Goal: Task Accomplishment & Management: Use online tool/utility

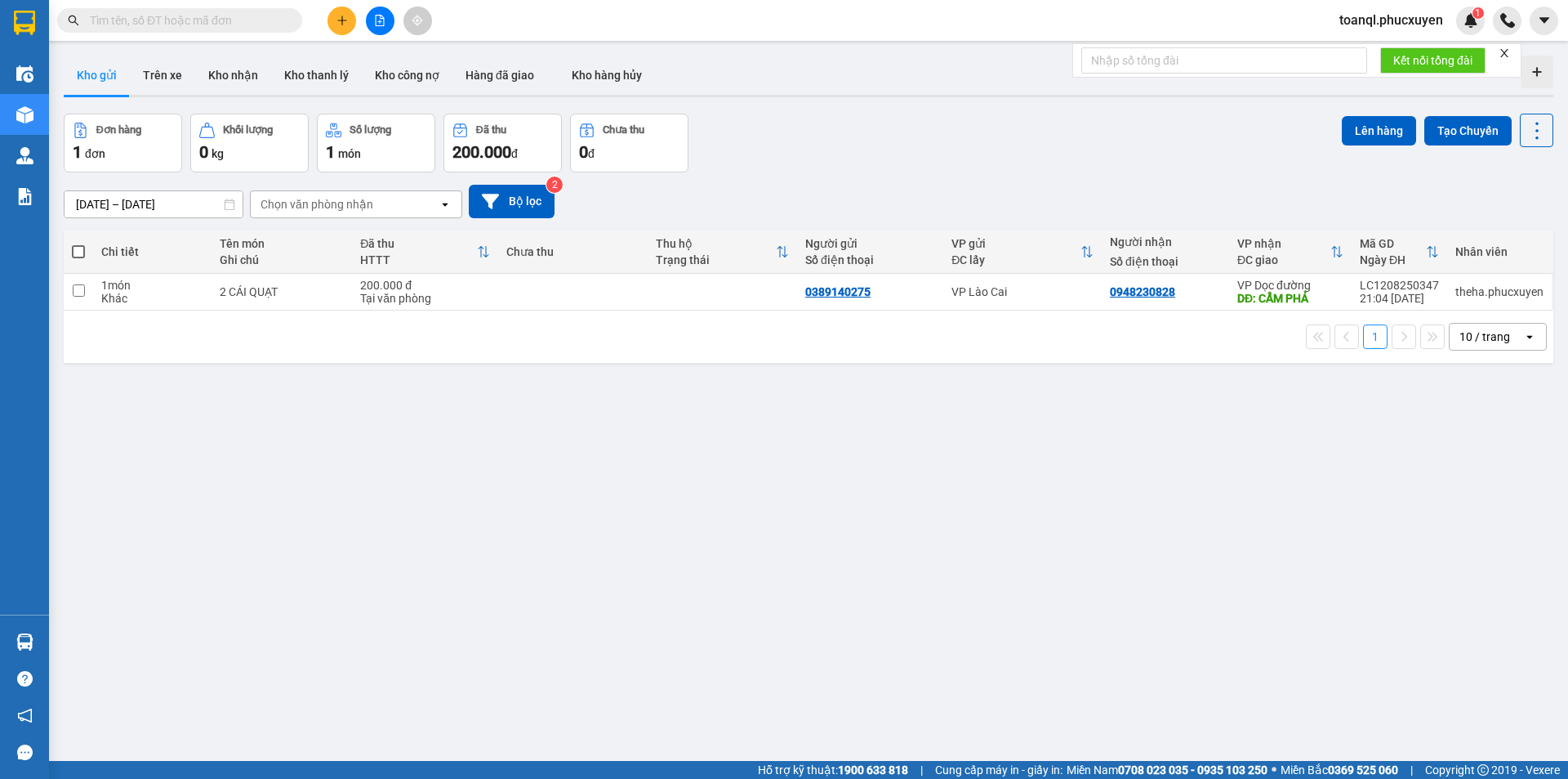
click at [394, 27] on div at bounding box center [380, 20] width 122 height 28
click at [385, 28] on button at bounding box center [379, 20] width 28 height 28
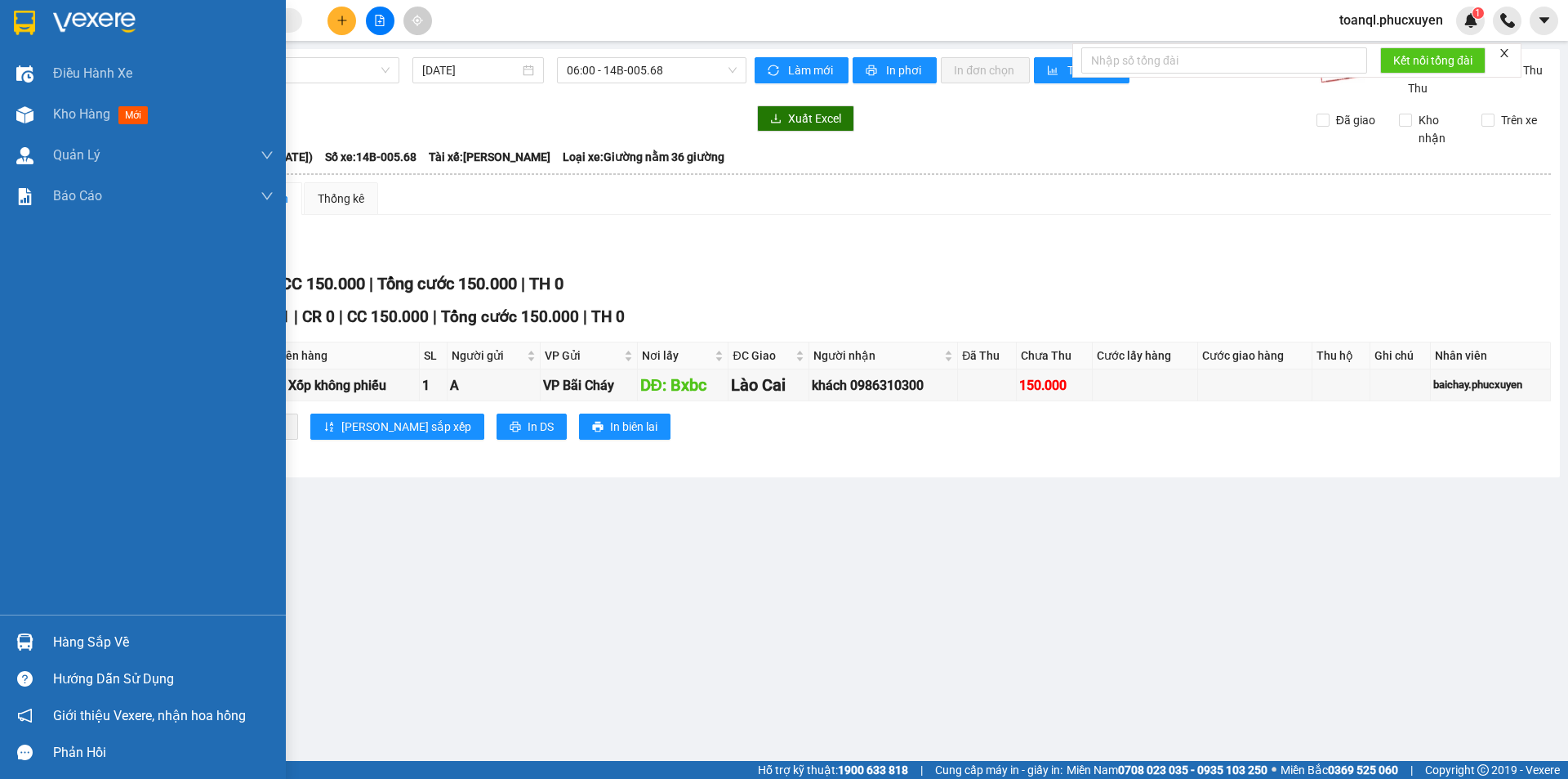
click at [14, 27] on img at bounding box center [24, 22] width 21 height 24
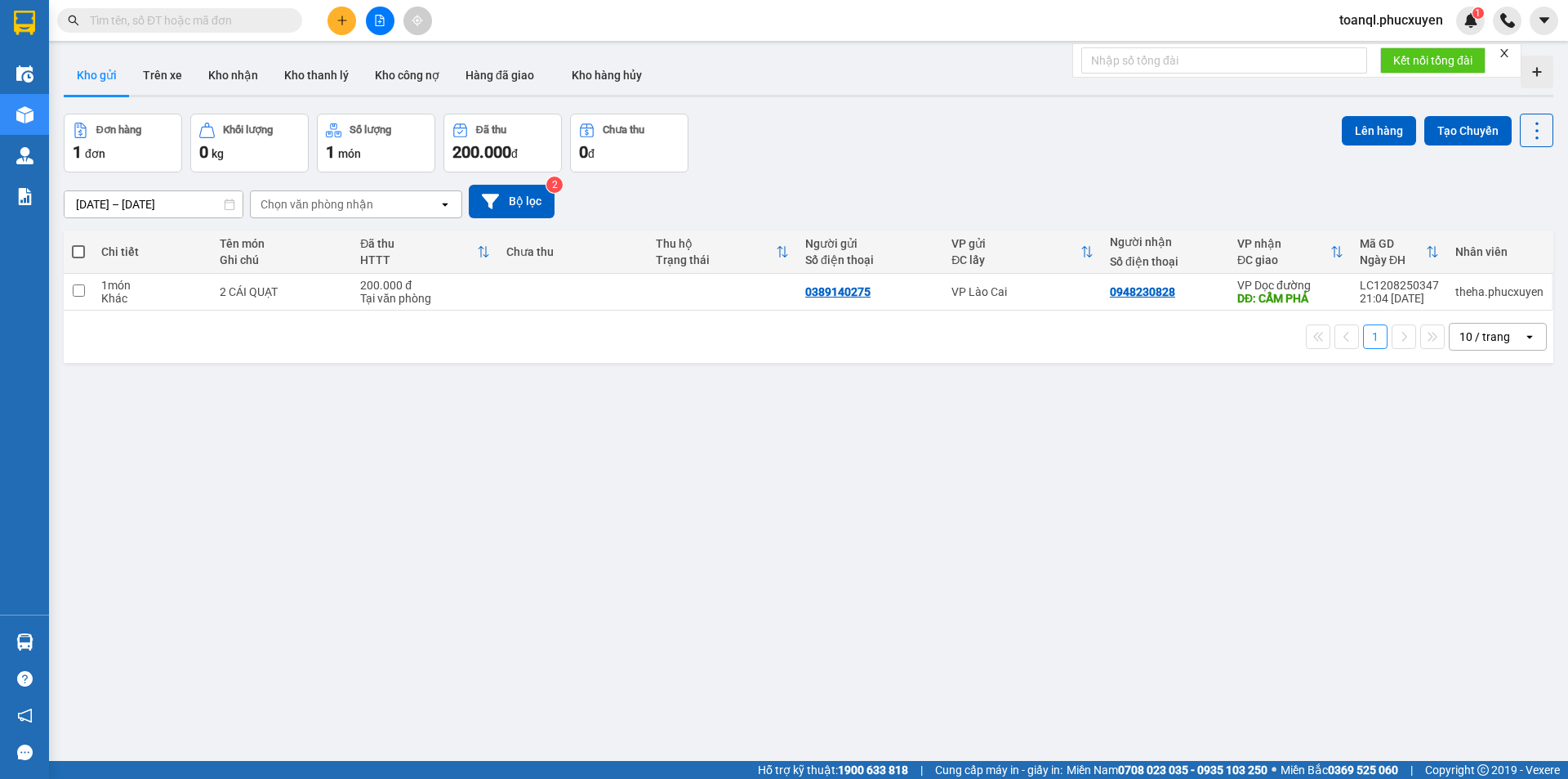
click at [389, 18] on button at bounding box center [379, 20] width 28 height 28
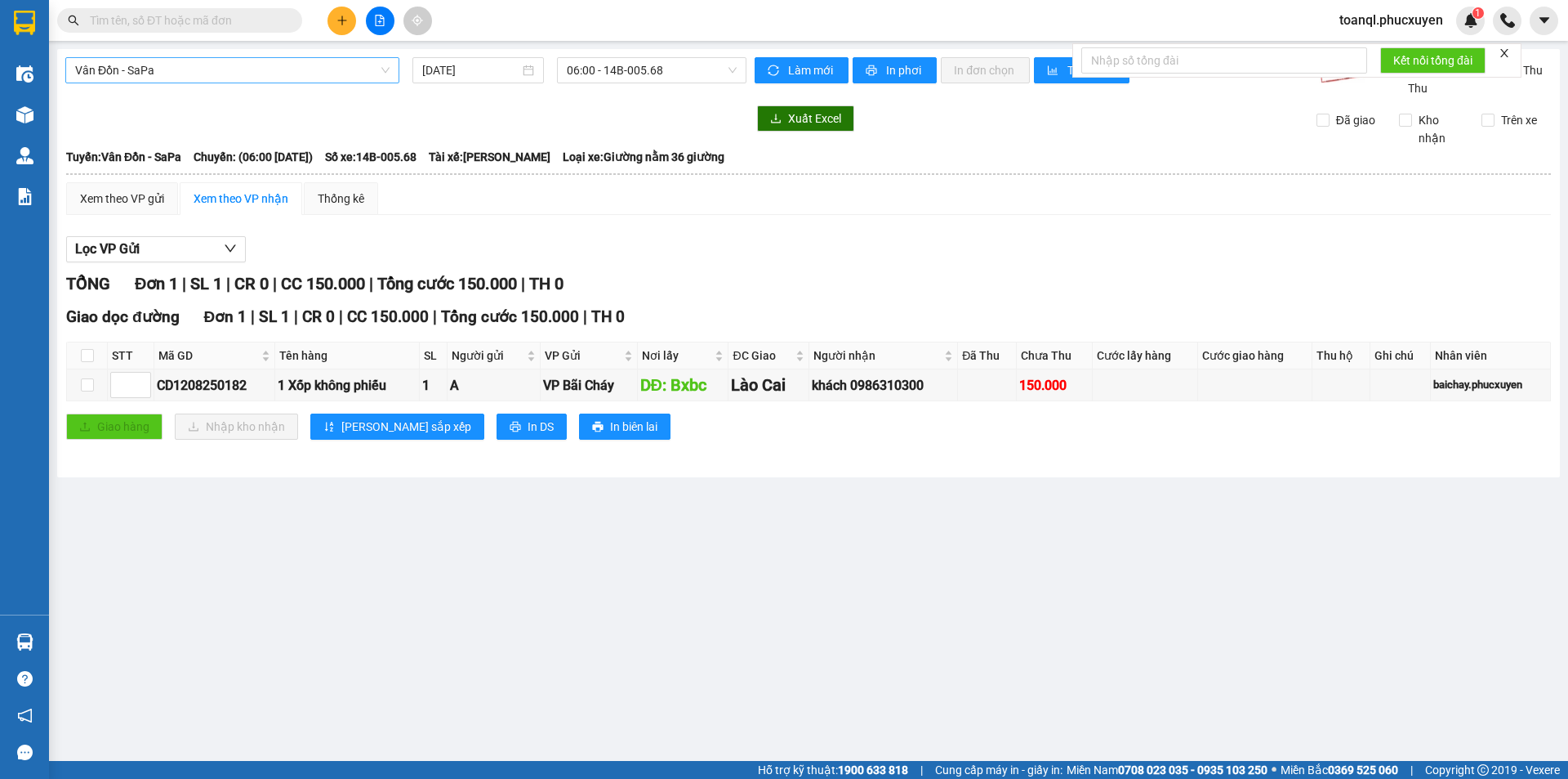
click at [157, 60] on span "Vân Đồn - SaPa" at bounding box center [231, 70] width 314 height 24
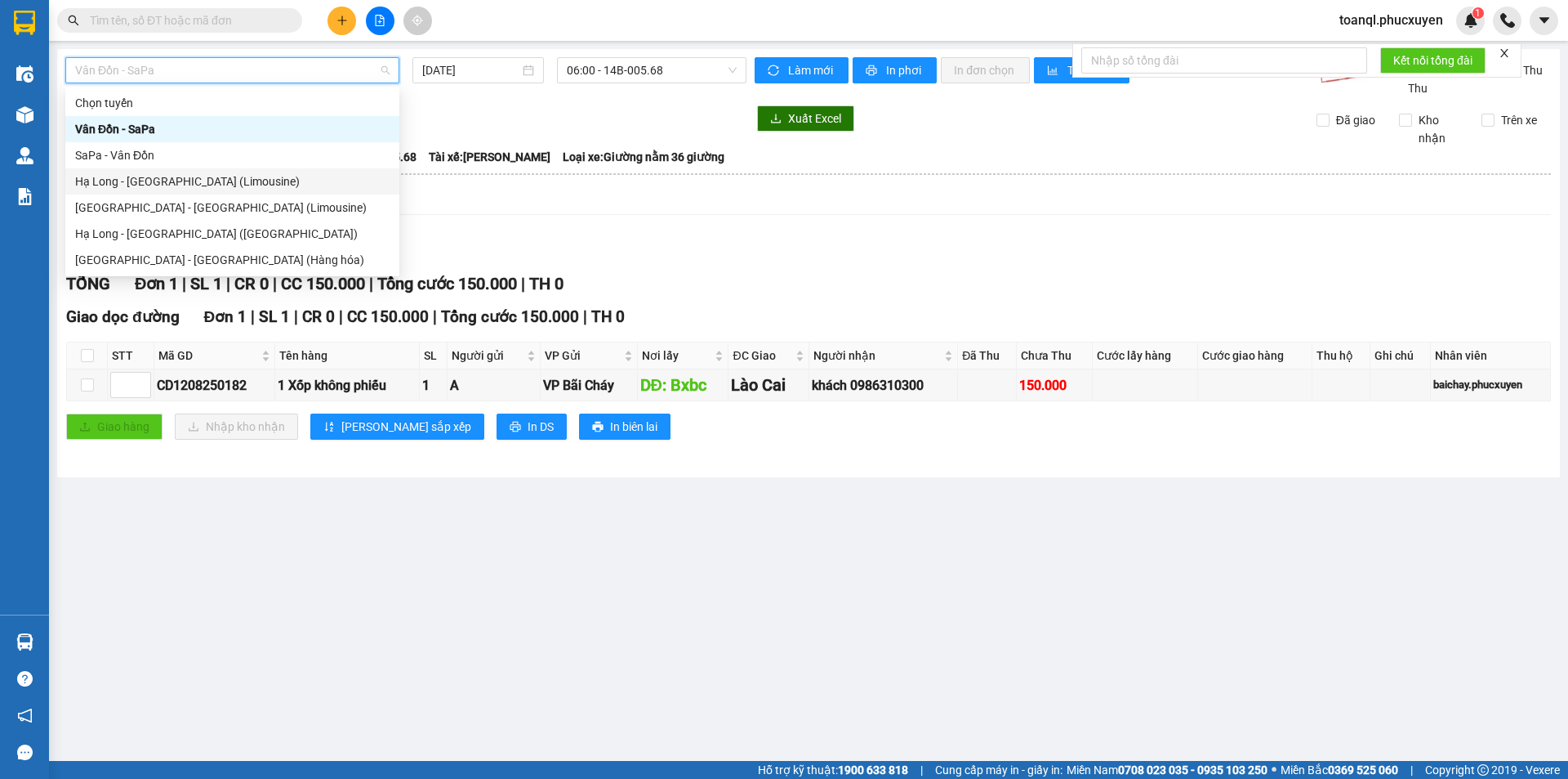
click at [122, 171] on div "Hạ Long - [GEOGRAPHIC_DATA] (Limousine)" at bounding box center [232, 181] width 334 height 26
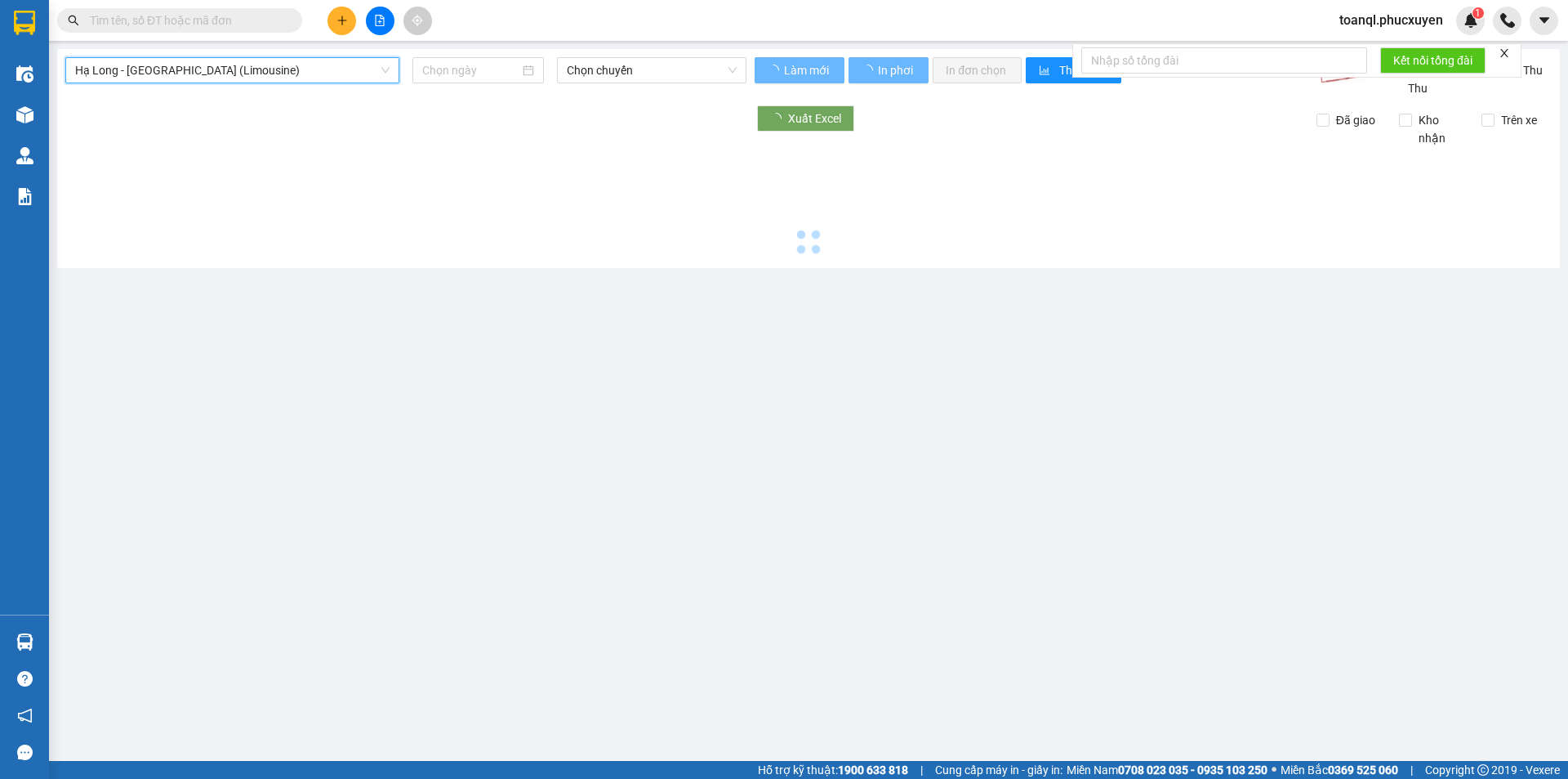
type input "[DATE]"
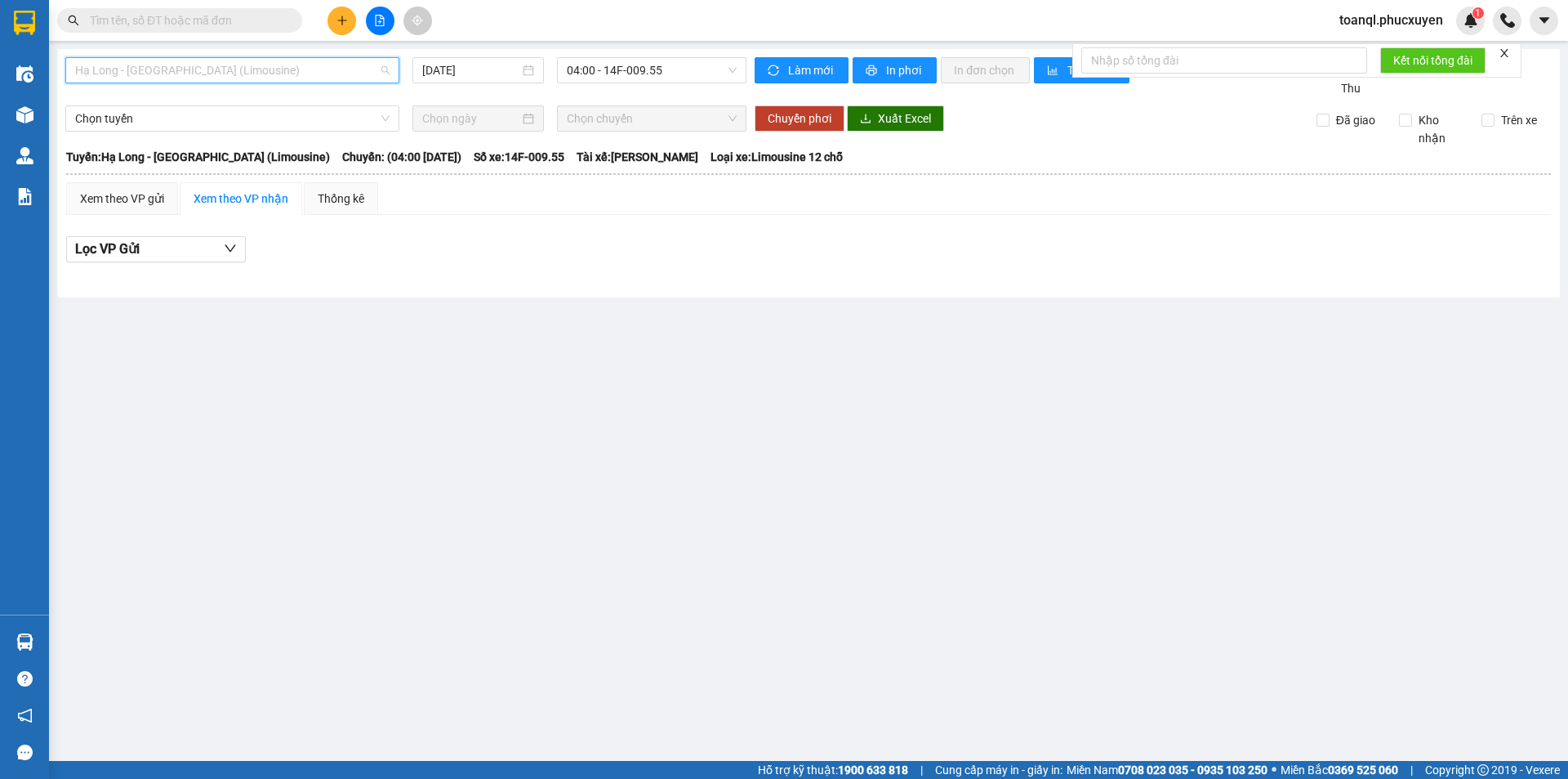
click at [157, 58] on span "Hạ Long - [GEOGRAPHIC_DATA] (Limousine)" at bounding box center [231, 70] width 314 height 24
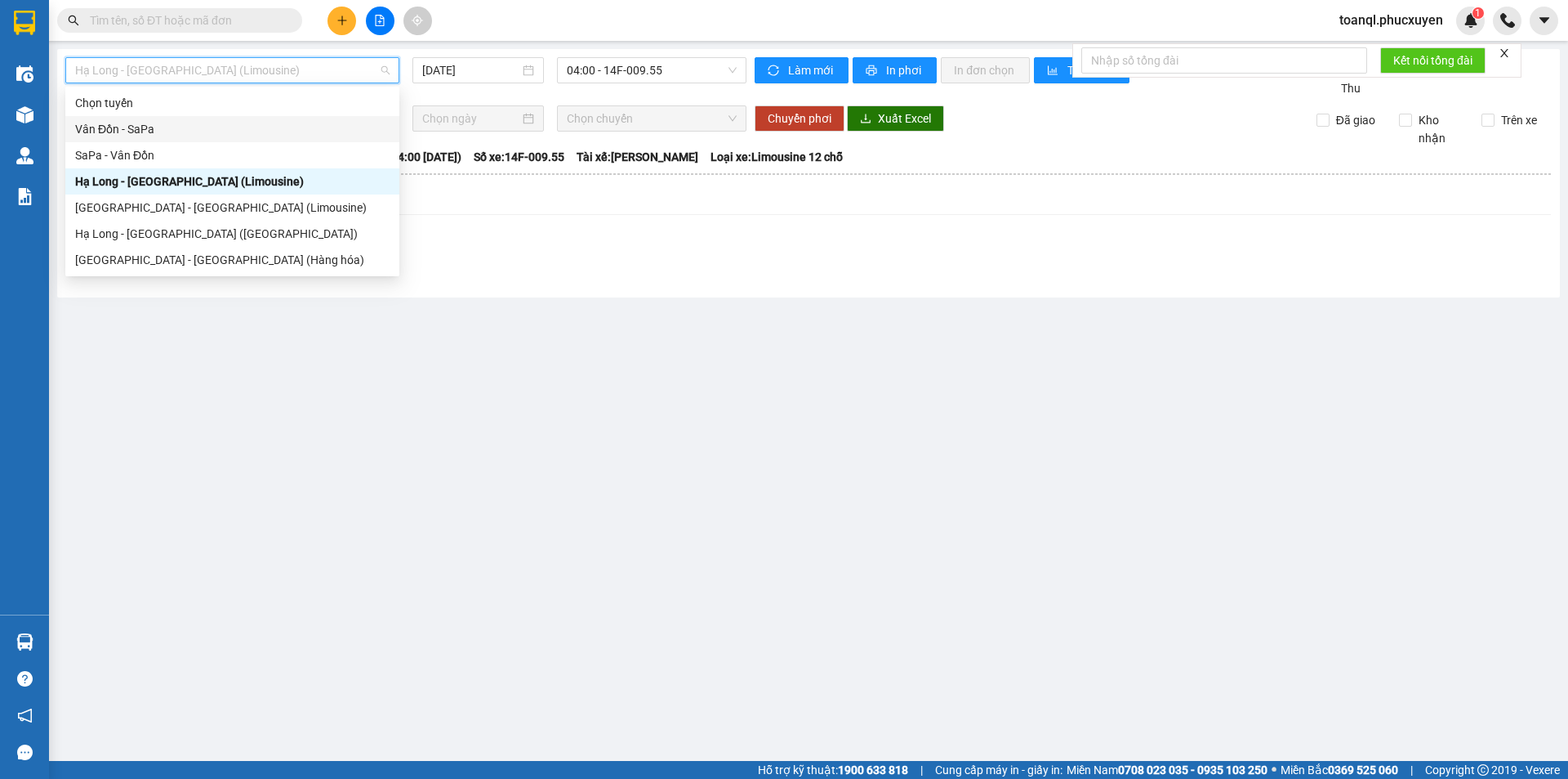
click at [121, 142] on div "SaPa - Vân Đồn" at bounding box center [232, 155] width 334 height 26
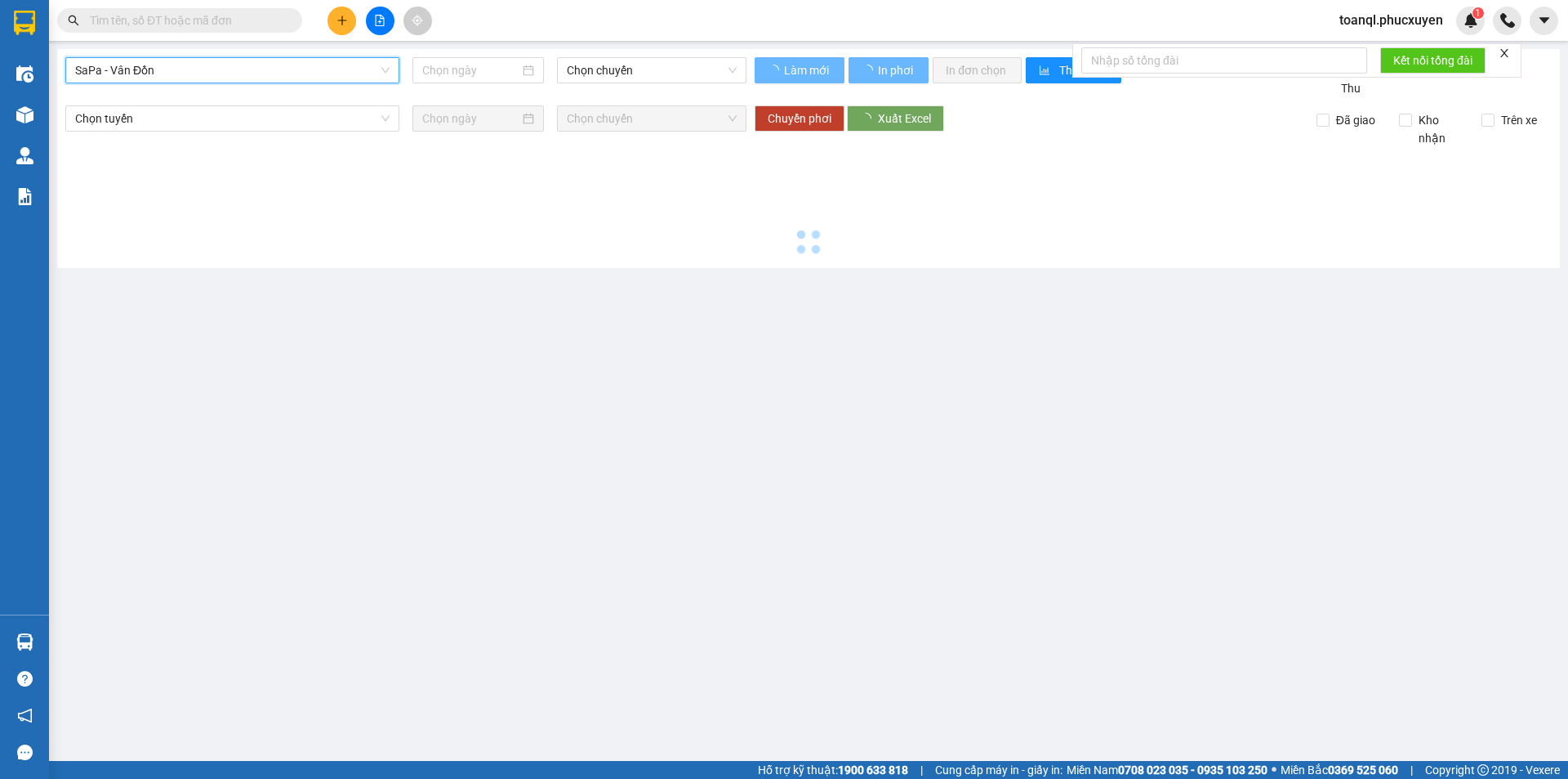
type input "[DATE]"
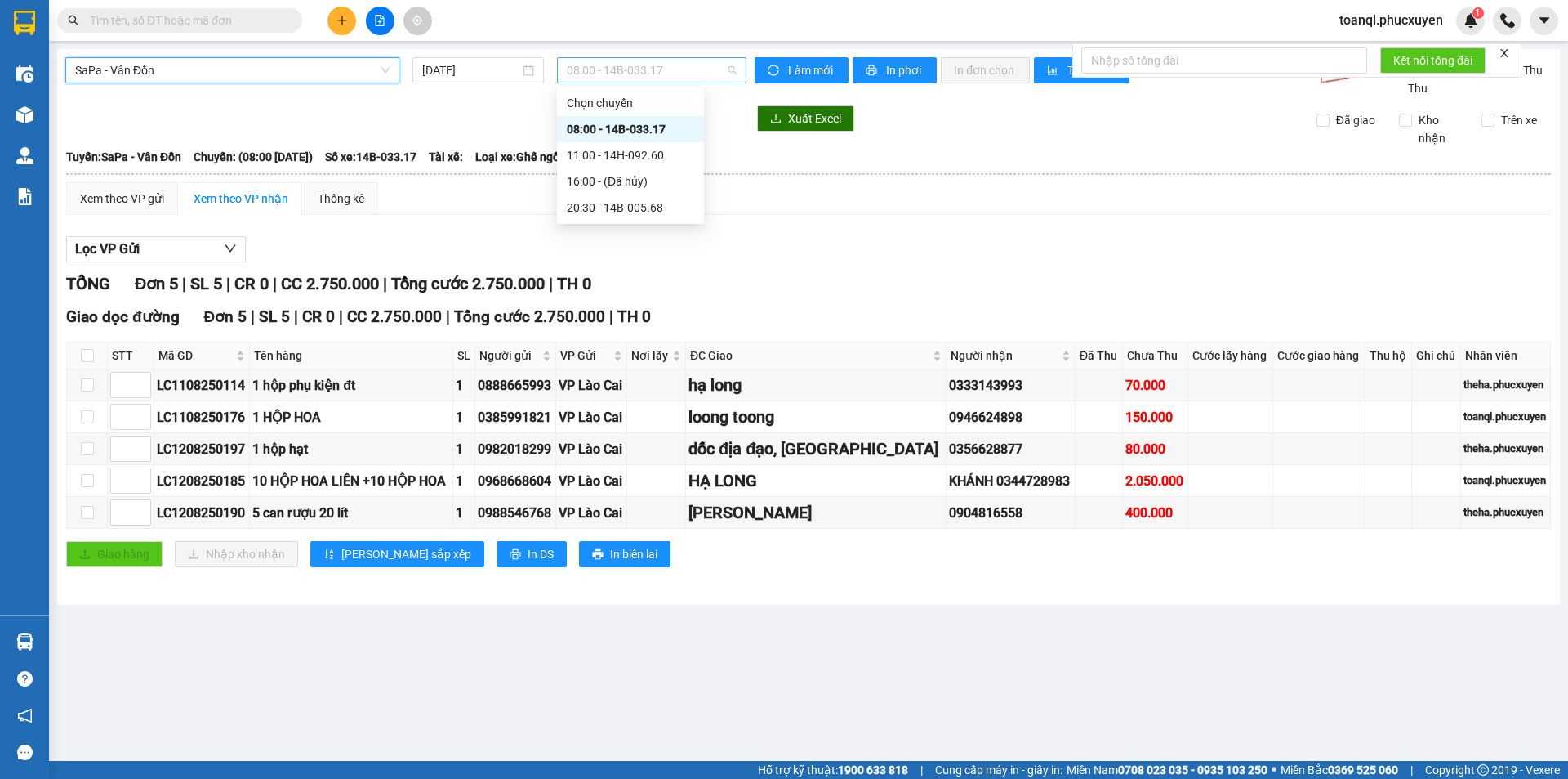
click at [645, 60] on span "08:00 - 14B-033.17" at bounding box center [651, 70] width 170 height 24
click at [650, 208] on div "20:30 - 14B-005.68" at bounding box center [630, 207] width 127 height 18
